Goal: Information Seeking & Learning: Learn about a topic

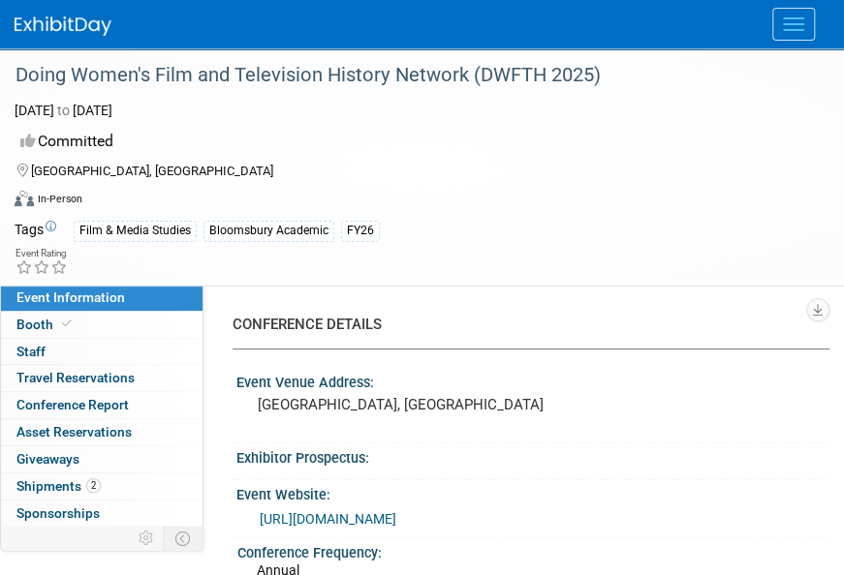
click at [796, 25] on button "Menu" at bounding box center [793, 24] width 43 height 33
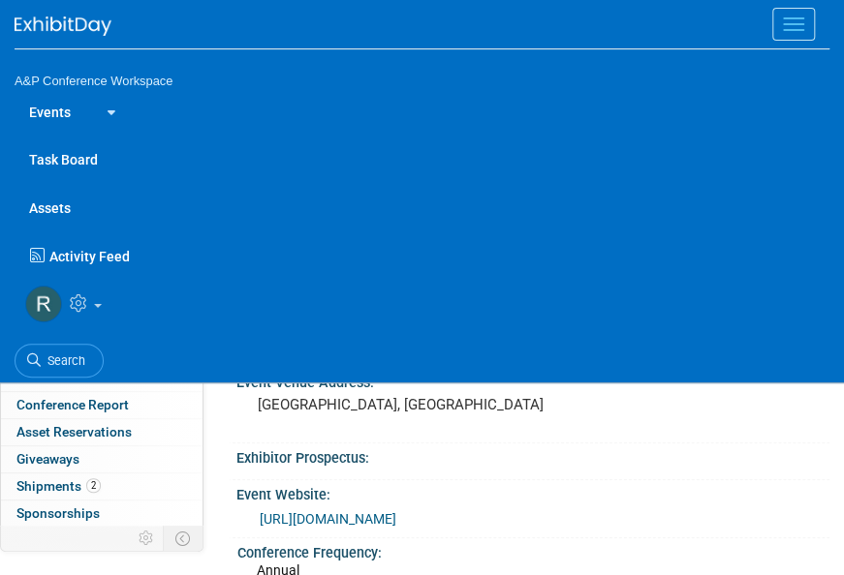
click at [75, 115] on link "Events" at bounding box center [50, 111] width 71 height 48
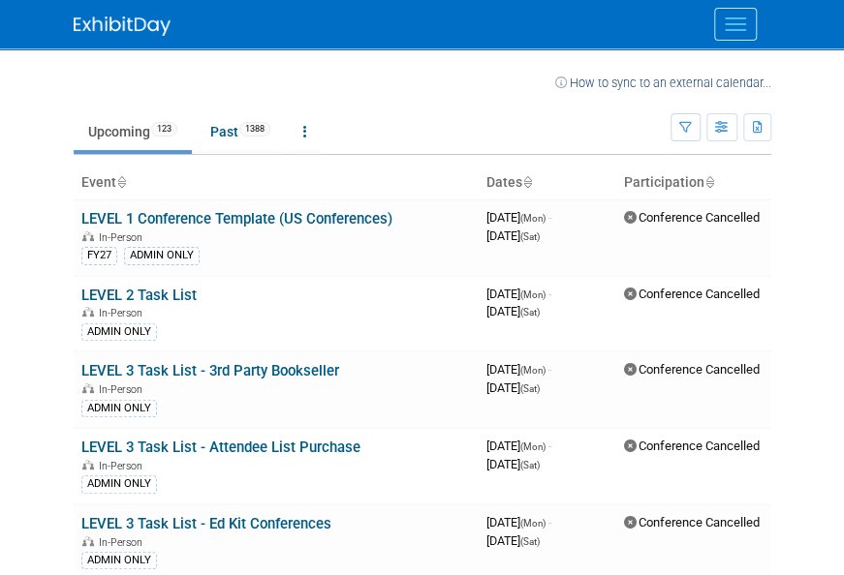
click at [739, 30] on span "Menu" at bounding box center [735, 30] width 21 height 2
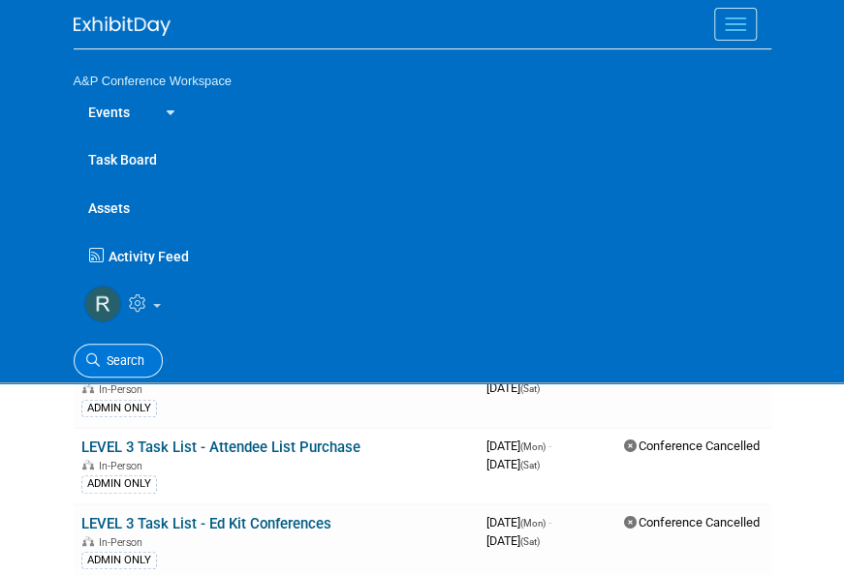
click at [128, 354] on span "Search" at bounding box center [122, 361] width 45 height 15
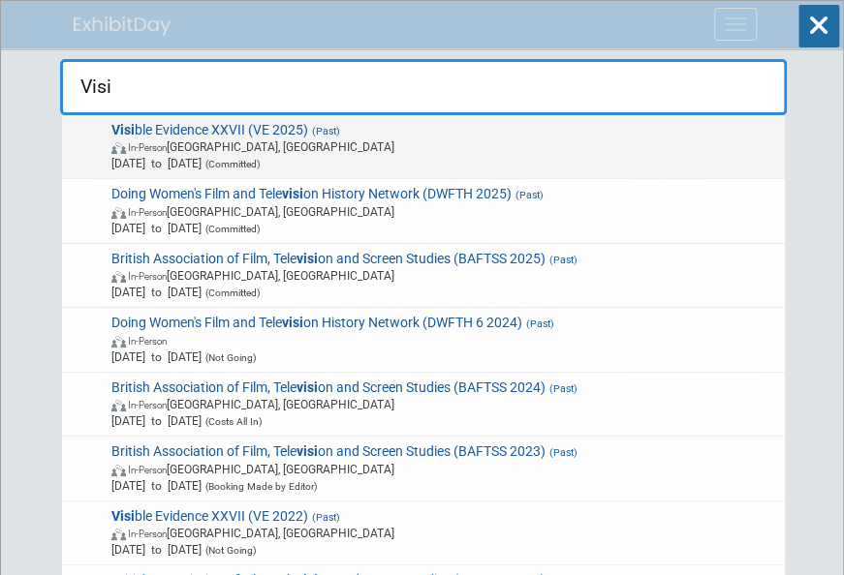
type input "Visi"
click at [245, 150] on span "In-Person Philadelphia, PA" at bounding box center [444, 147] width 667 height 16
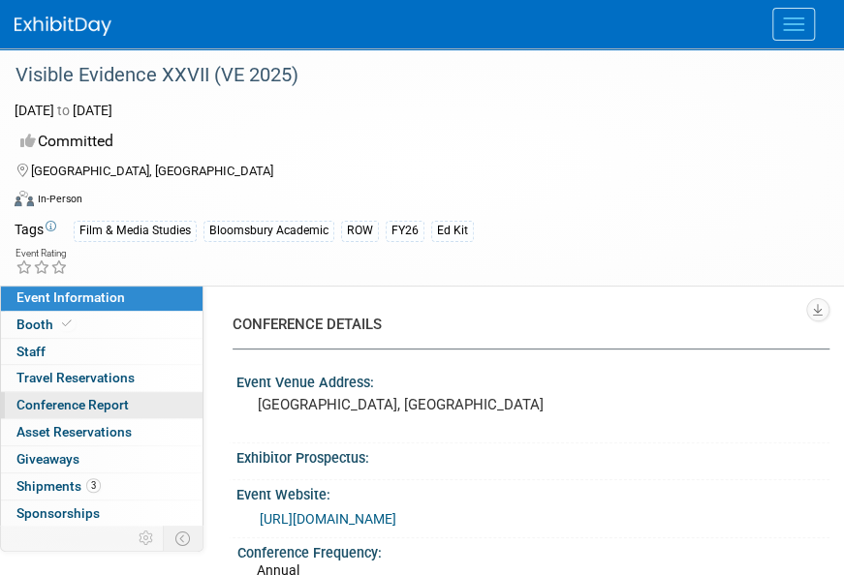
click at [58, 402] on span "Conference Report" at bounding box center [72, 405] width 112 height 16
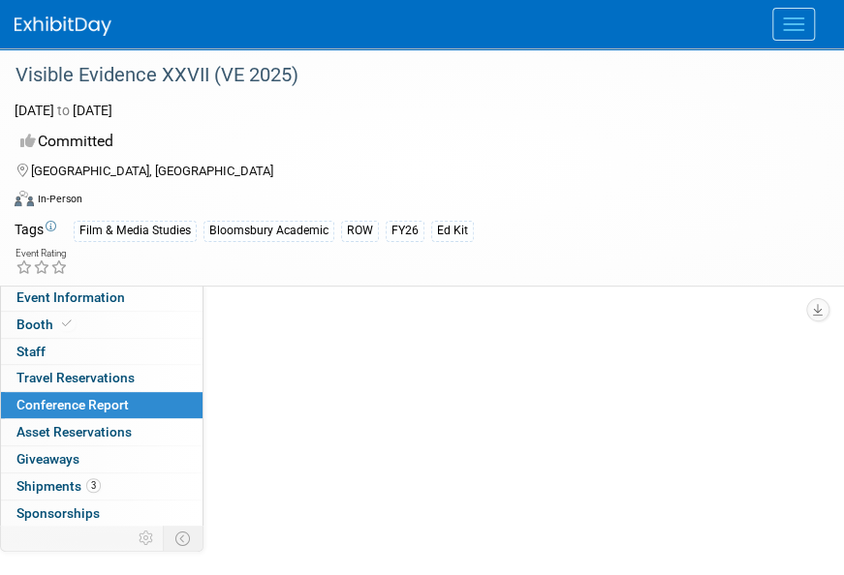
select select "YES"
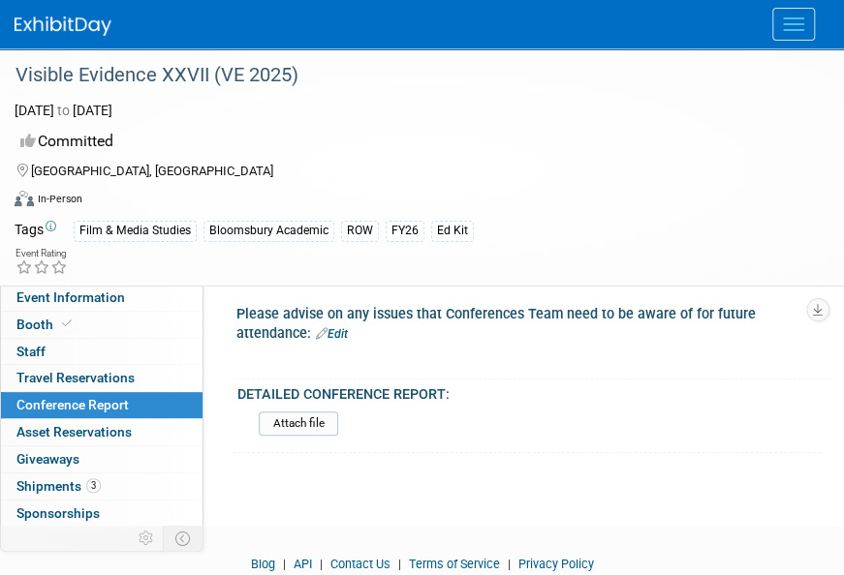
scroll to position [5347, 0]
